Goal: Check status

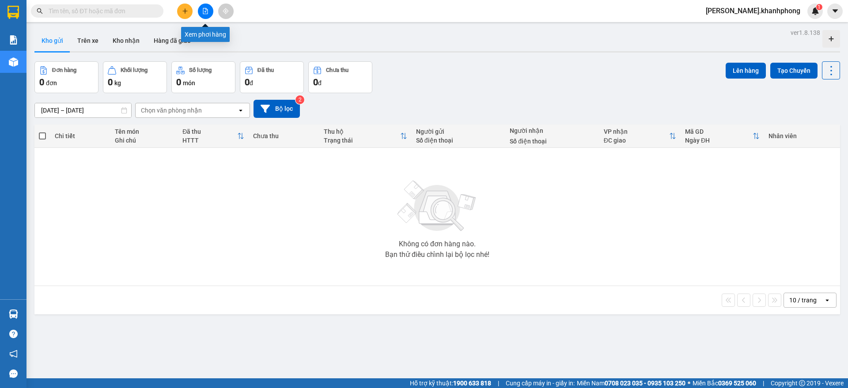
click at [207, 9] on icon "file-add" at bounding box center [205, 11] width 6 height 6
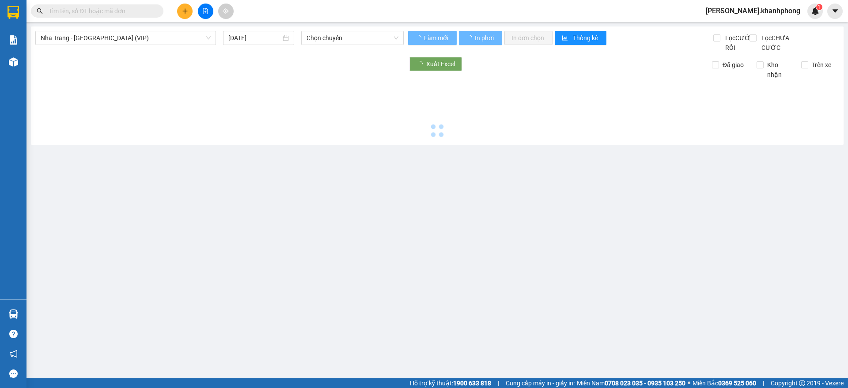
type input "14/08/2025"
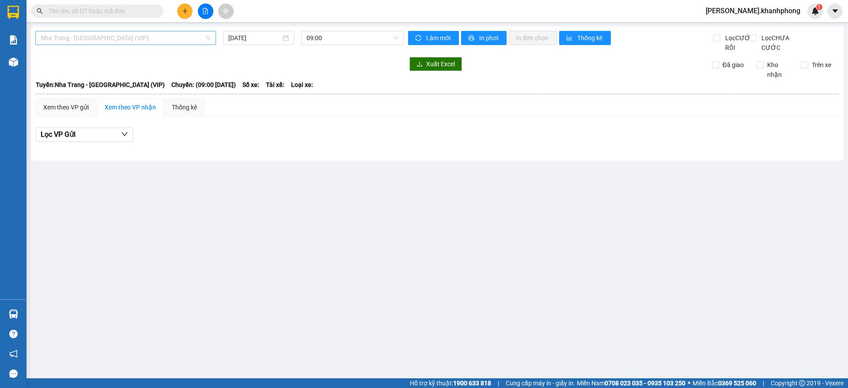
click at [115, 43] on span "Nha Trang - Sài Gòn (VIP)" at bounding box center [126, 37] width 170 height 13
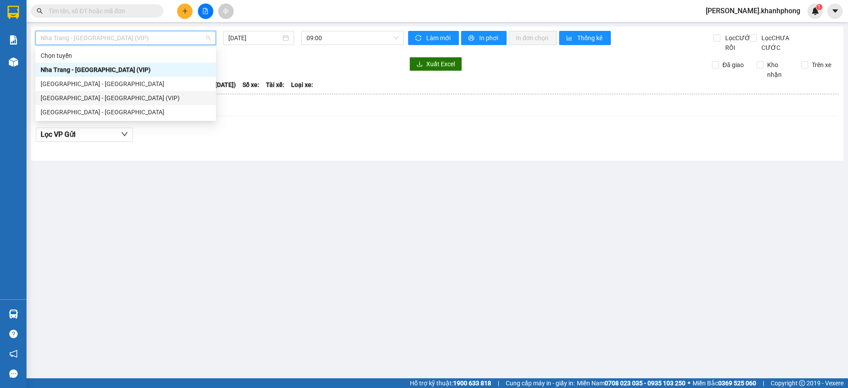
click at [105, 95] on div "Sài Gòn - Nha Trang (VIP)" at bounding box center [126, 98] width 170 height 10
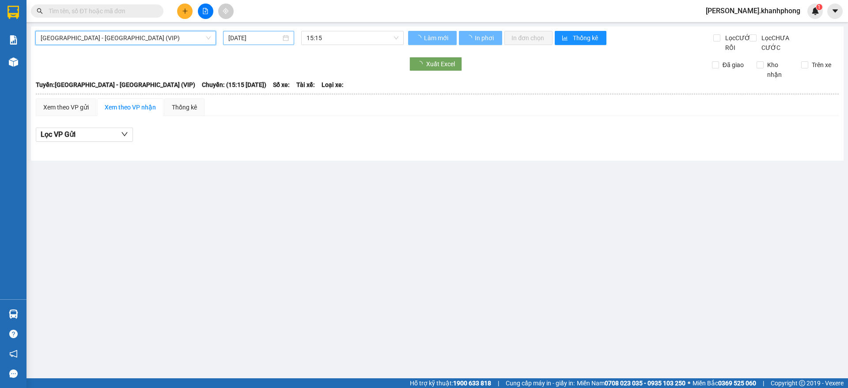
click at [254, 32] on div "14/08/2025" at bounding box center [258, 38] width 71 height 14
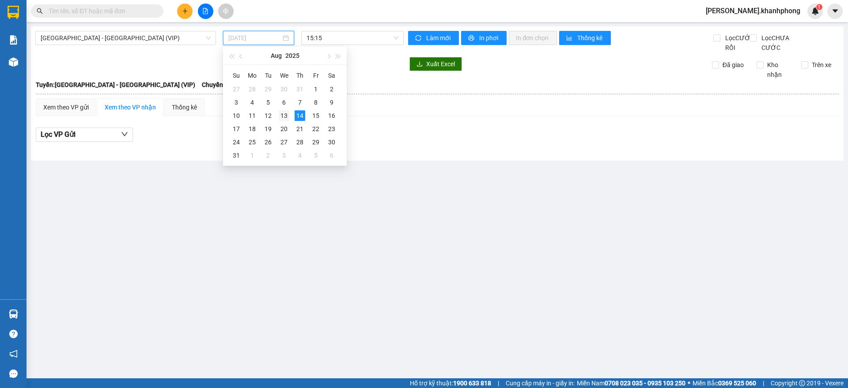
click at [280, 117] on div "13" at bounding box center [284, 115] width 11 height 11
type input "13/08/2025"
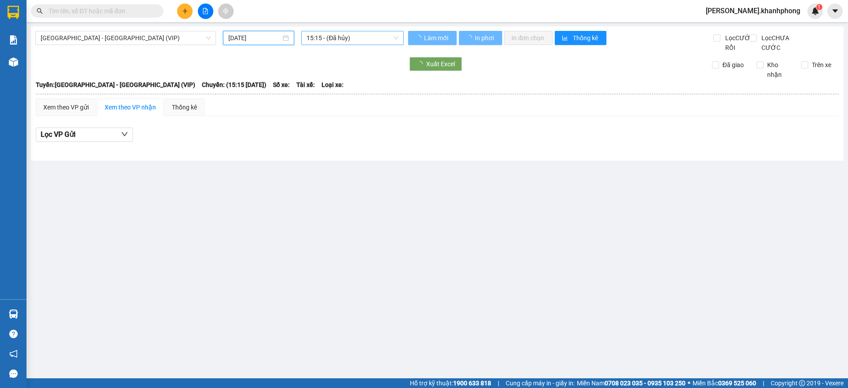
click at [328, 30] on div "Sài Gòn - Nha Trang (VIP) 13/08/2025 15:15 - (Đã hủy) Làm mới In phơi In đơn ch…" at bounding box center [437, 94] width 813 height 134
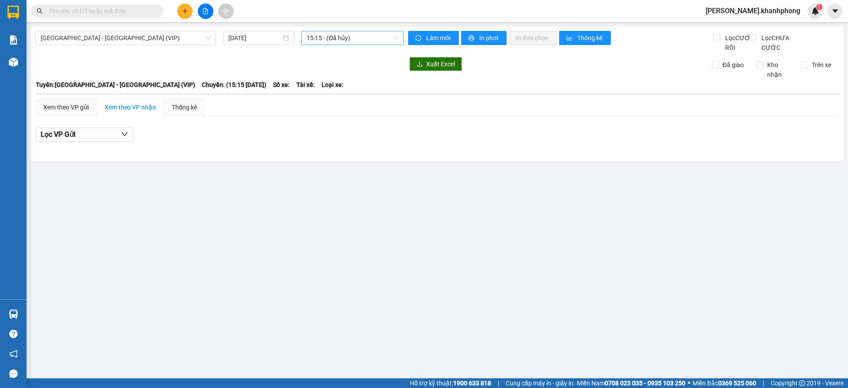
click at [337, 38] on span "15:15 - (Đã hủy)" at bounding box center [353, 37] width 92 height 13
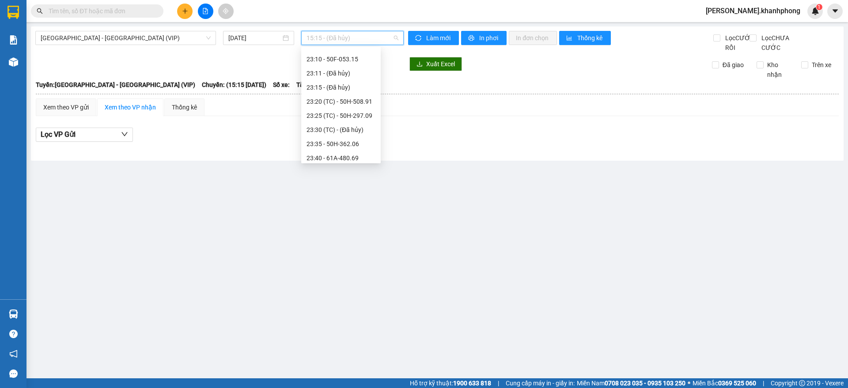
scroll to position [269, 0]
click at [359, 139] on div "23:40 - 61A-480.69" at bounding box center [341, 141] width 69 height 10
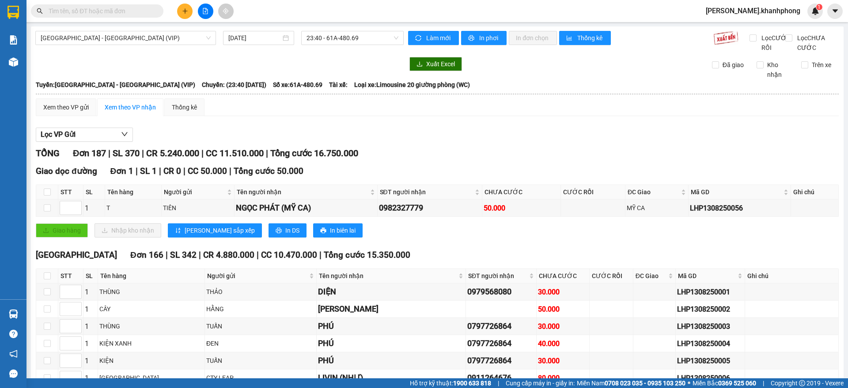
click at [441, 142] on div "Lọc VP Gửi" at bounding box center [437, 135] width 803 height 15
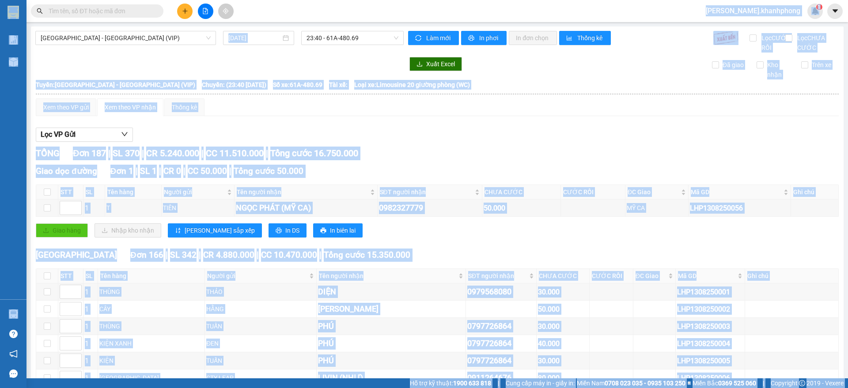
copy body "kim.khanhphong 1 Báo cáo Báo cáo dòng tiền (nhân viên) Doanh số tạo đơn theo VP…"
